Goal: Task Accomplishment & Management: Manage account settings

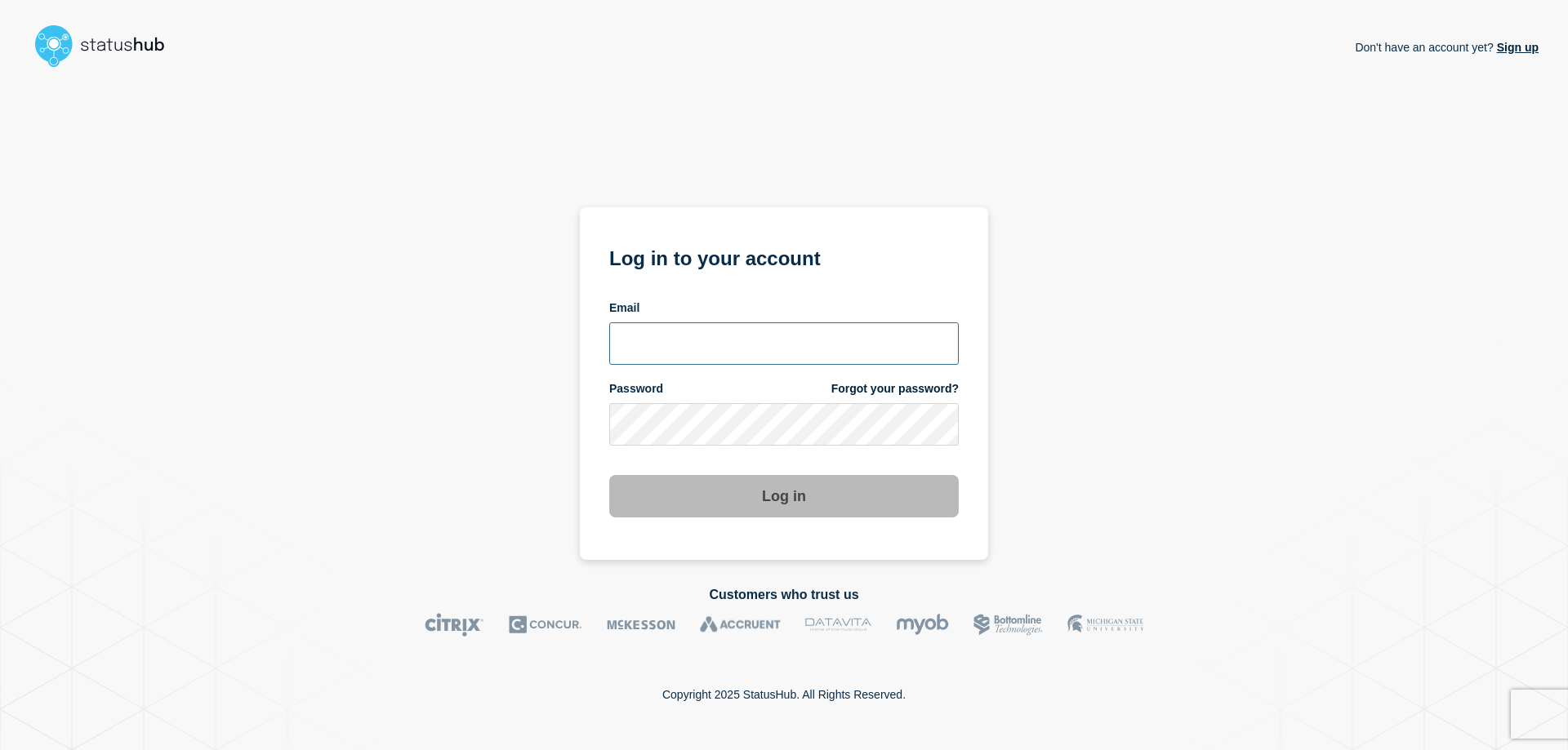
click at [656, 348] on input "email input" at bounding box center [784, 344] width 350 height 43
type input "[PERSON_NAME][EMAIL_ADDRESS][PERSON_NAME][DOMAIN_NAME]"
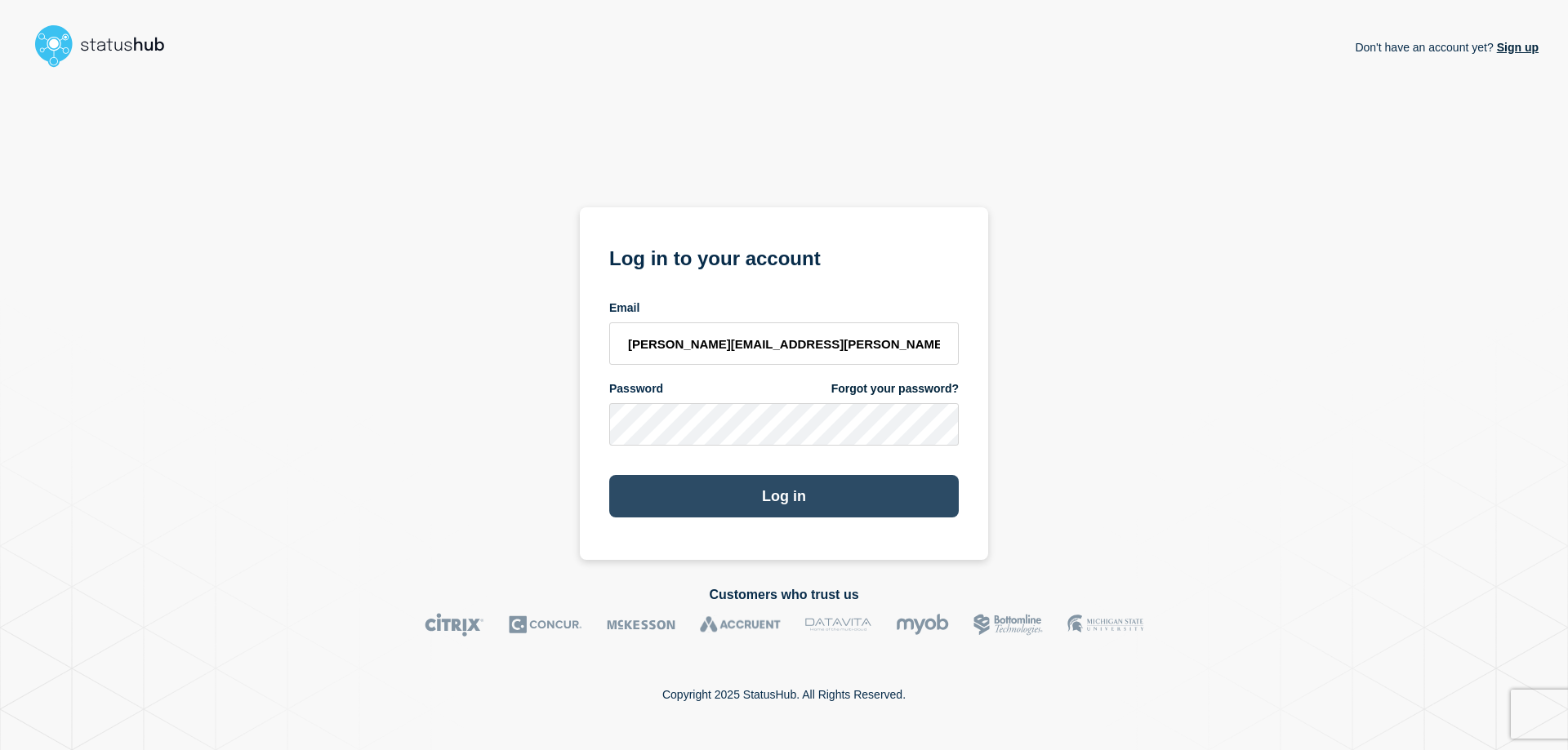
click at [774, 497] on button "Log in" at bounding box center [784, 496] width 350 height 43
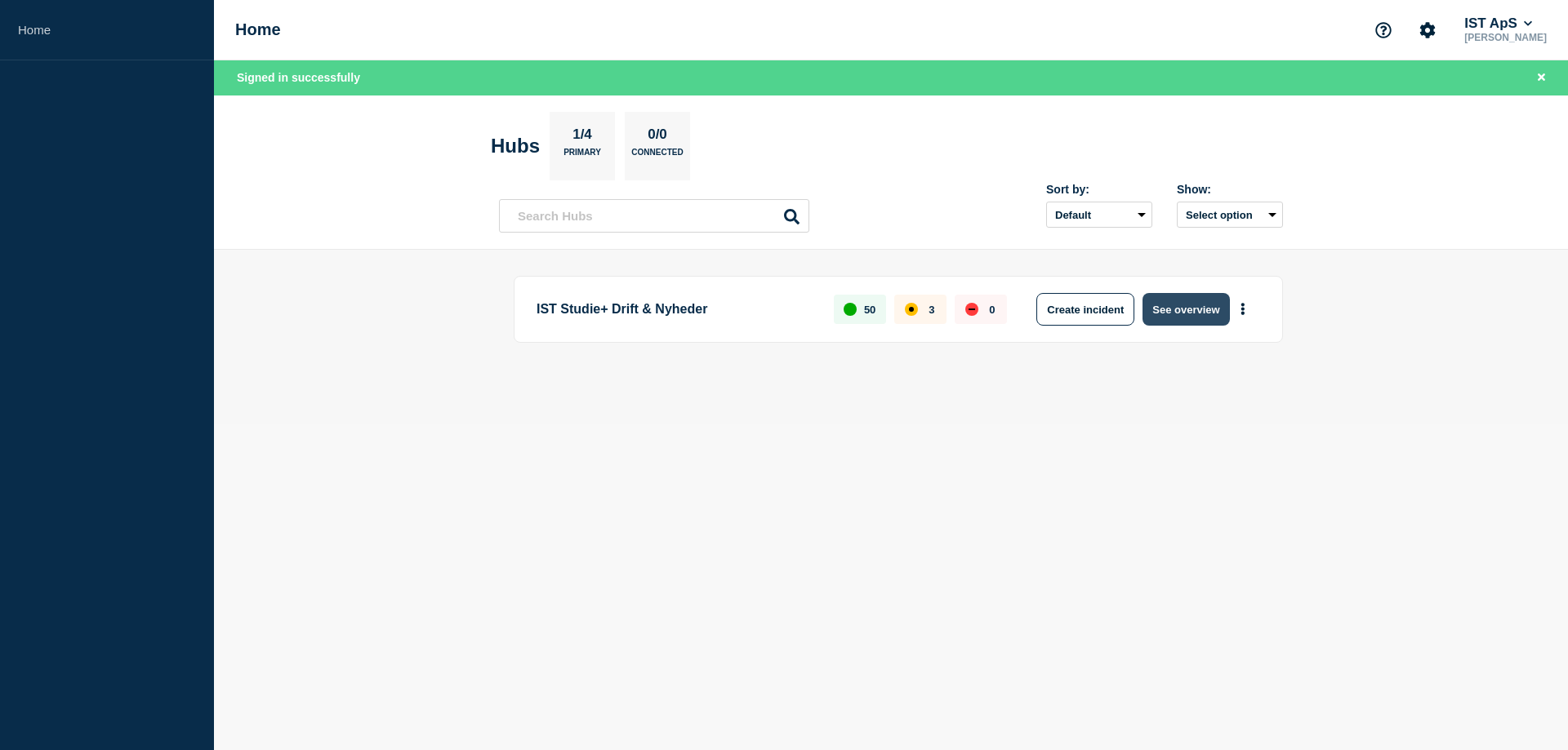
click at [1161, 314] on button "See overview" at bounding box center [1185, 310] width 87 height 33
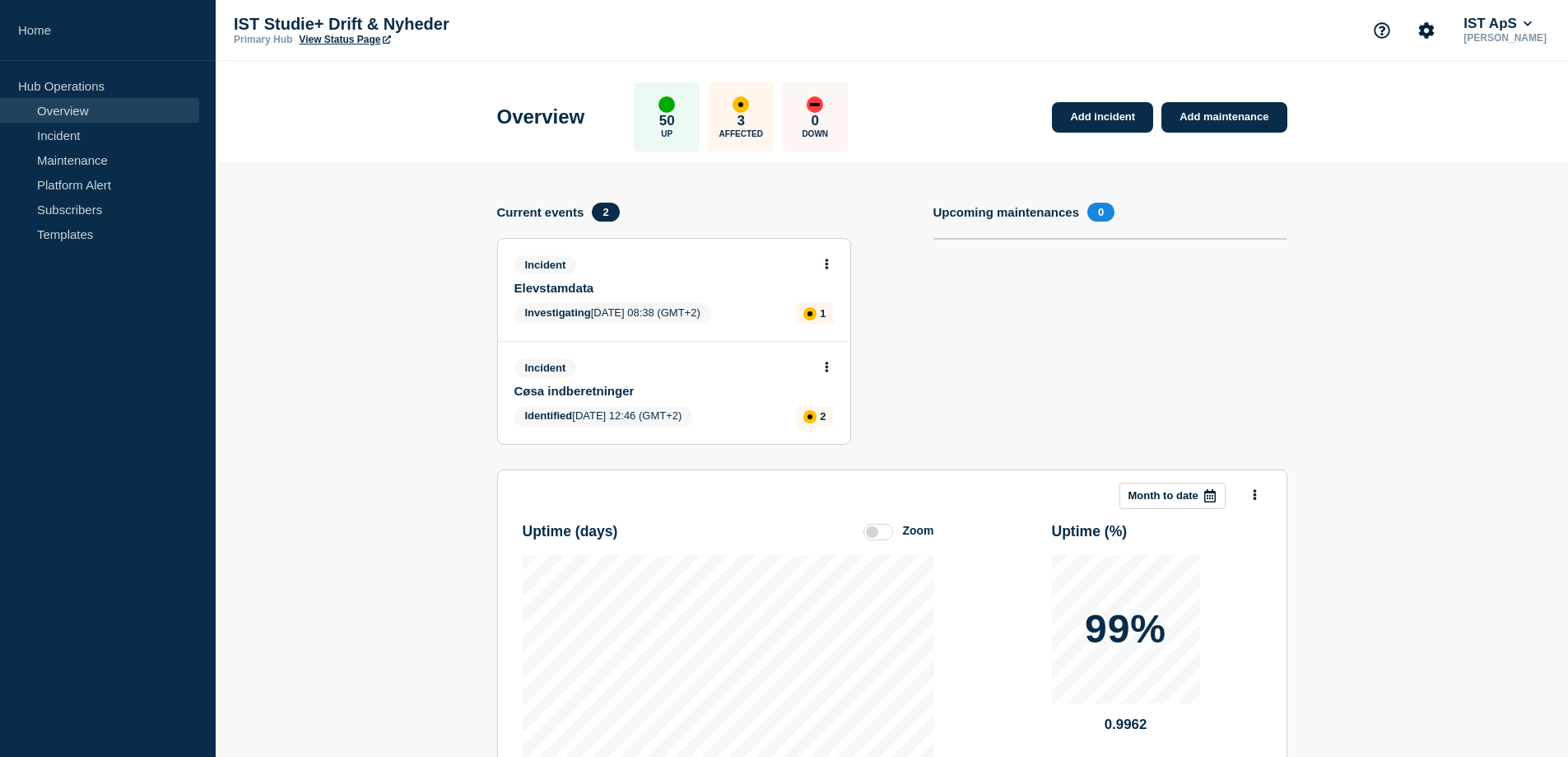
click at [656, 304] on span "Investigating 2025-09-11 08:38 (GMT+2)" at bounding box center [612, 314] width 197 height 22
click at [828, 264] on icon at bounding box center [827, 264] width 4 height 11
click at [827, 323] on link "Update incident" at bounding box center [825, 325] width 79 height 13
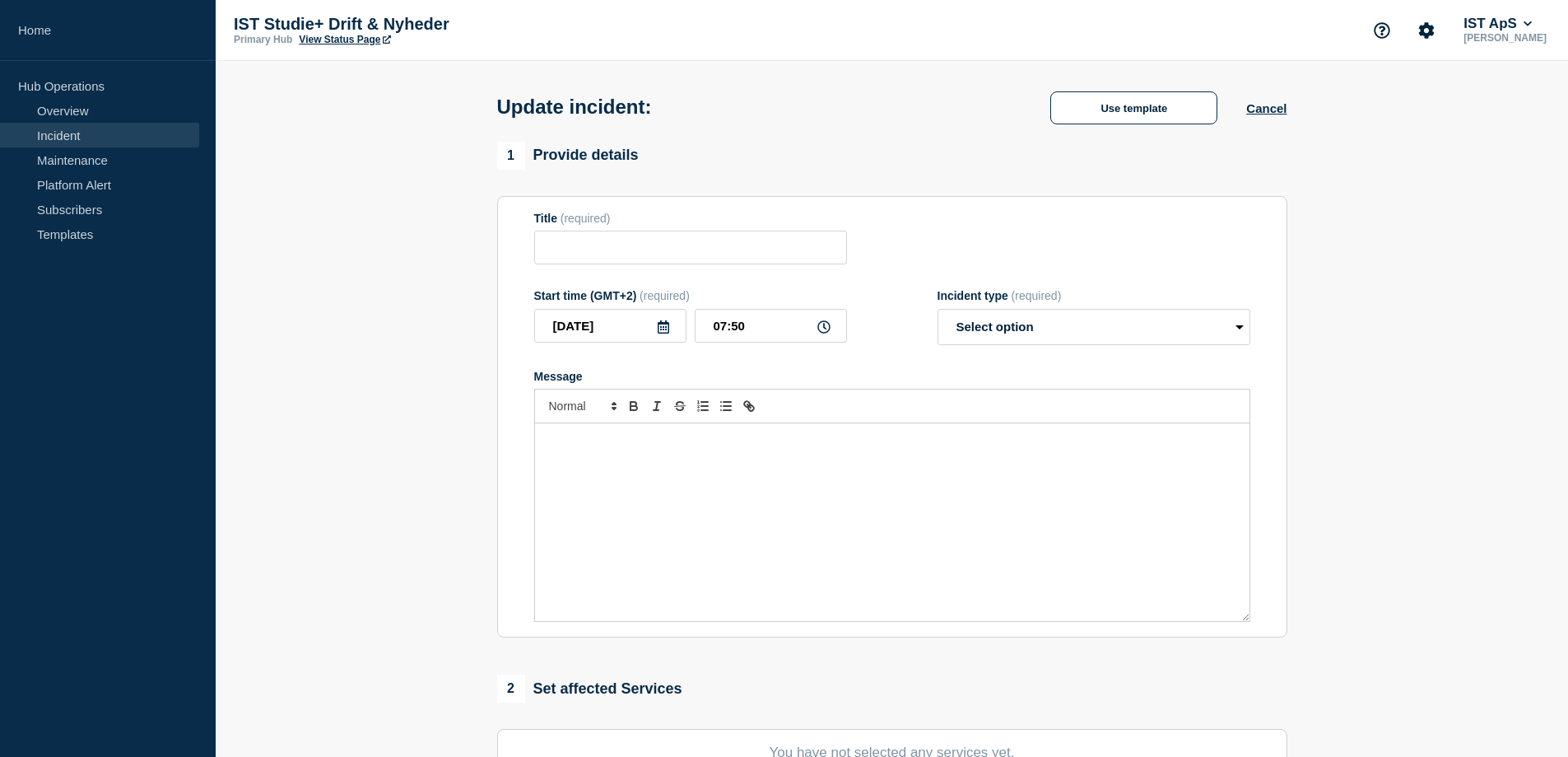
type input "Elevstamdata"
click at [1222, 324] on select "Select option Investigating Identified Monitoring Resolved" at bounding box center [1094, 327] width 313 height 36
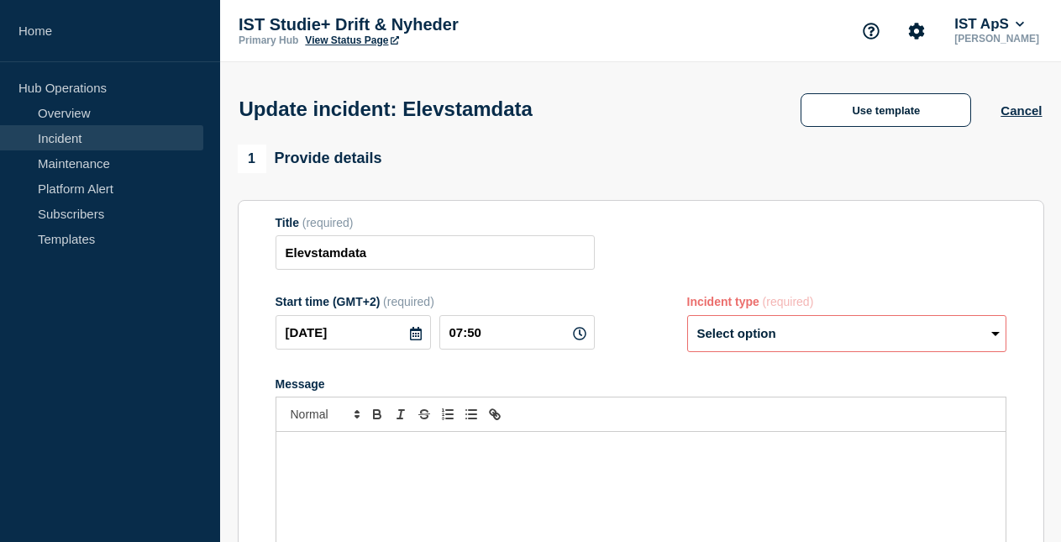
click at [311, 449] on p "Message" at bounding box center [641, 449] width 704 height 15
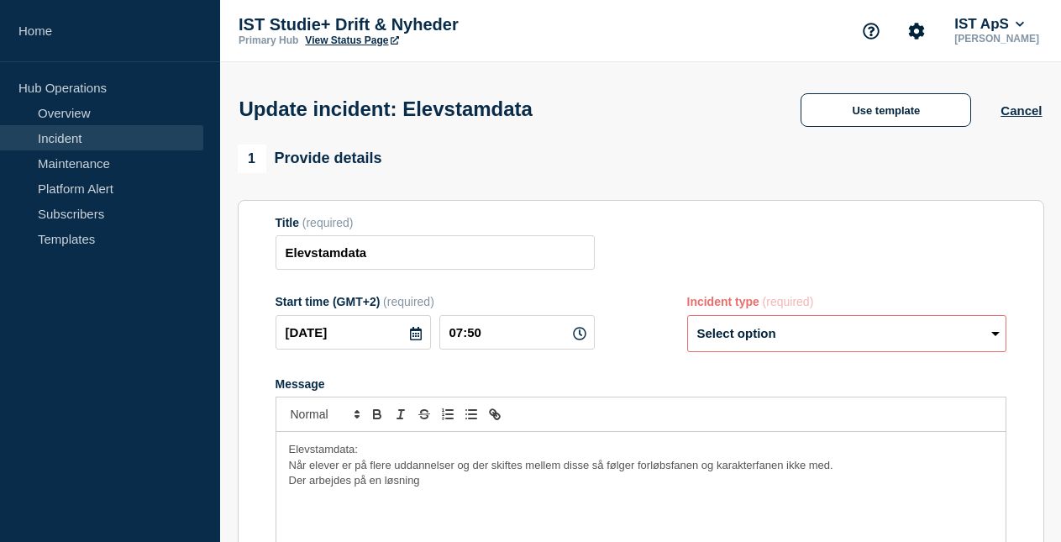
click at [441, 486] on p "Der arbejdes på en løsning" at bounding box center [641, 480] width 704 height 15
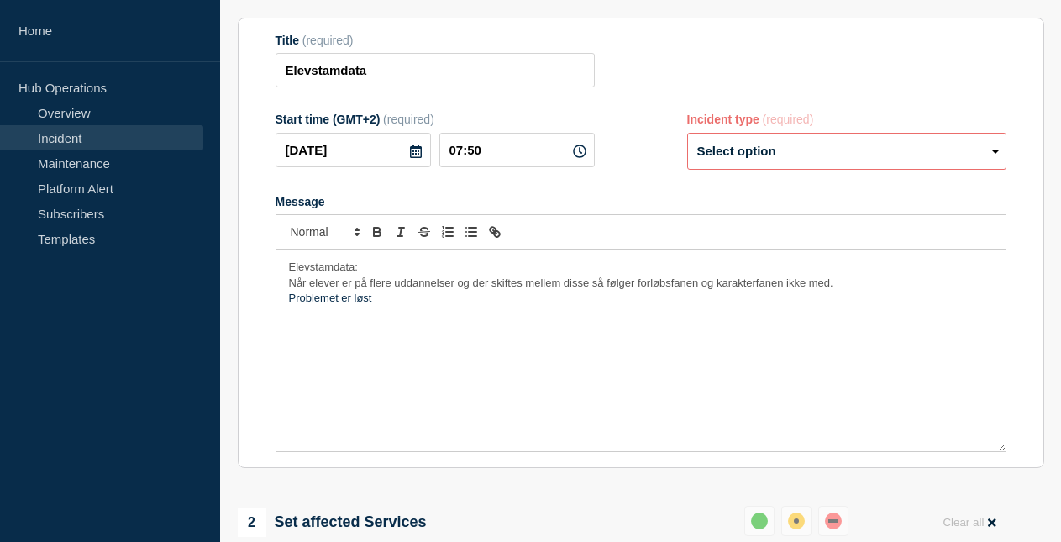
scroll to position [183, 0]
click at [999, 159] on select "Select option Investigating Identified Monitoring Resolved" at bounding box center [846, 150] width 319 height 37
select select "resolved"
click at [687, 135] on select "Select option Investigating Identified Monitoring Resolved" at bounding box center [846, 150] width 319 height 37
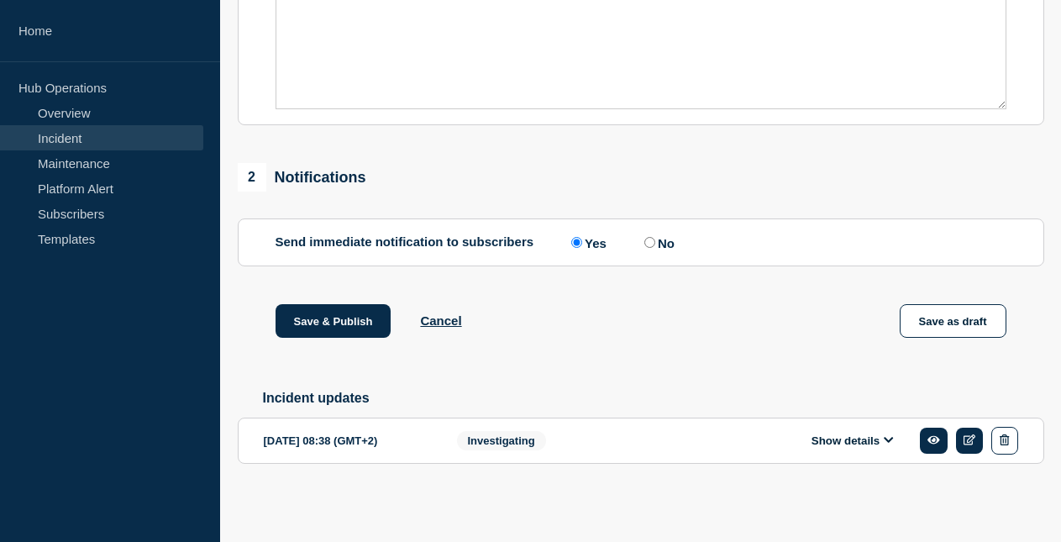
scroll to position [533, 0]
click at [319, 312] on button "Save & Publish" at bounding box center [334, 321] width 116 height 34
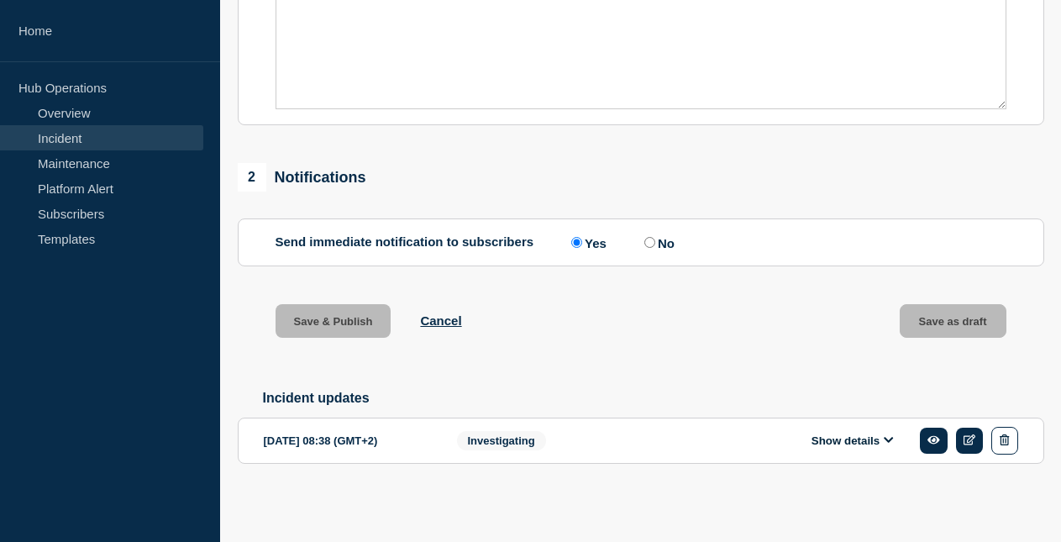
scroll to position [569, 0]
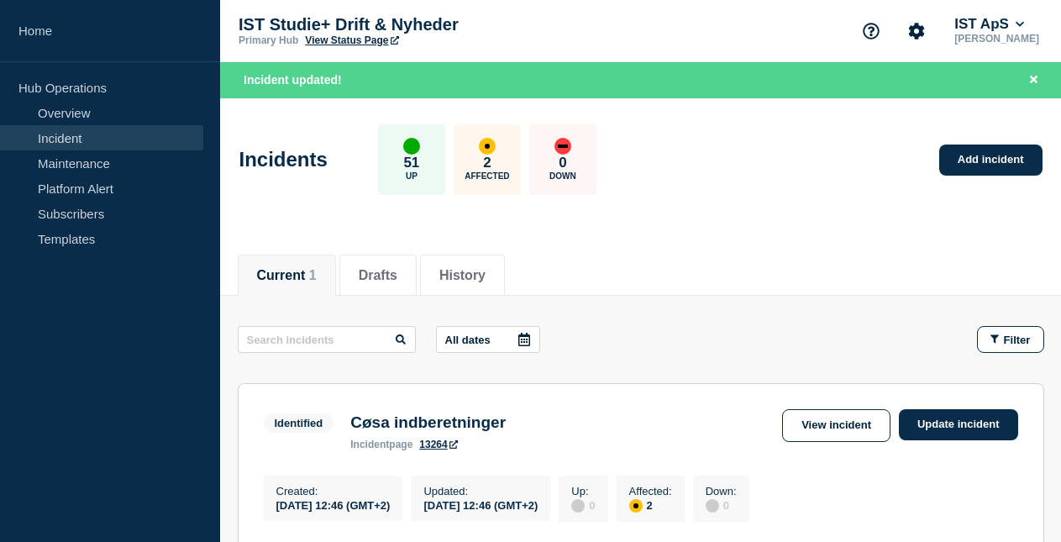
click at [925, 185] on div "Incidents 51 Up 2 Affected 0 Down Add incident" at bounding box center [640, 153] width 841 height 102
click at [983, 21] on button "IST ApS" at bounding box center [989, 24] width 76 height 17
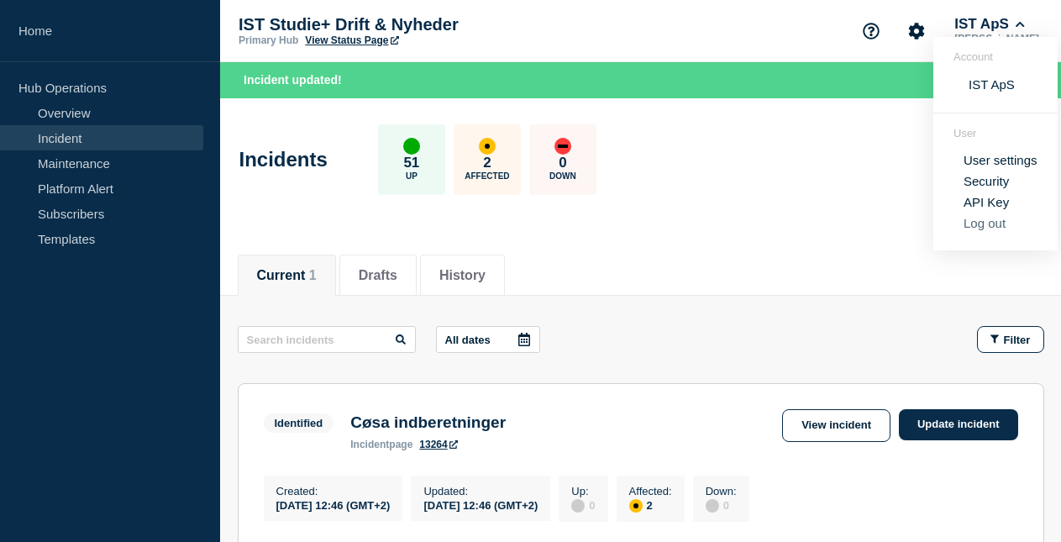
click at [987, 228] on button "Log out" at bounding box center [984, 223] width 42 height 14
